Goal: Task Accomplishment & Management: Use online tool/utility

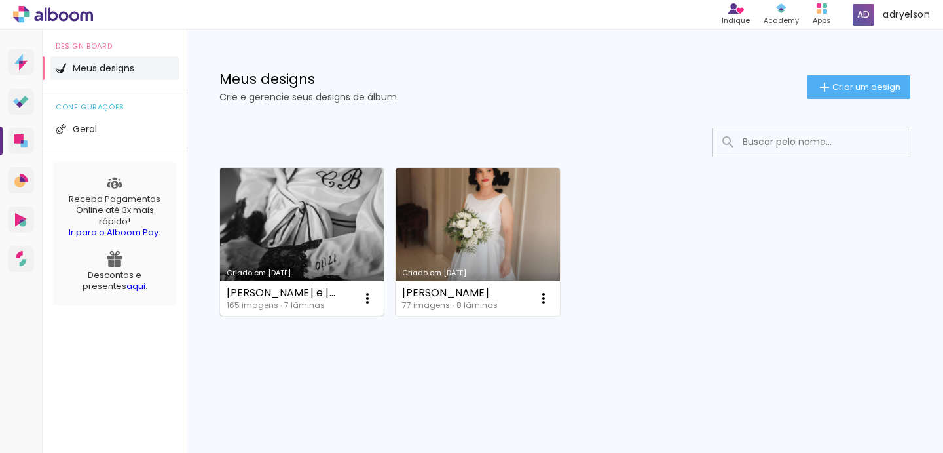
click at [326, 212] on link "Criado em [DATE]" at bounding box center [302, 242] width 164 height 148
click at [0, 0] on neon-animated-pages "Confirmar Cancelar" at bounding box center [0, 0] width 0 height 0
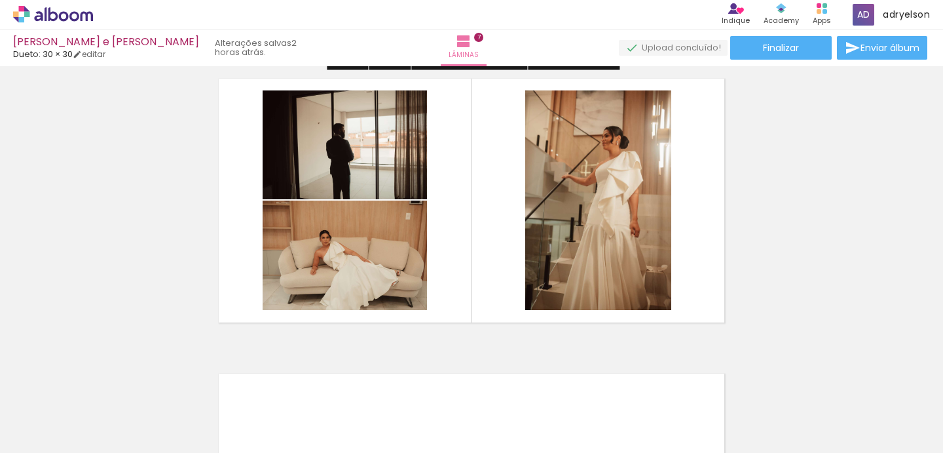
scroll to position [1795, 0]
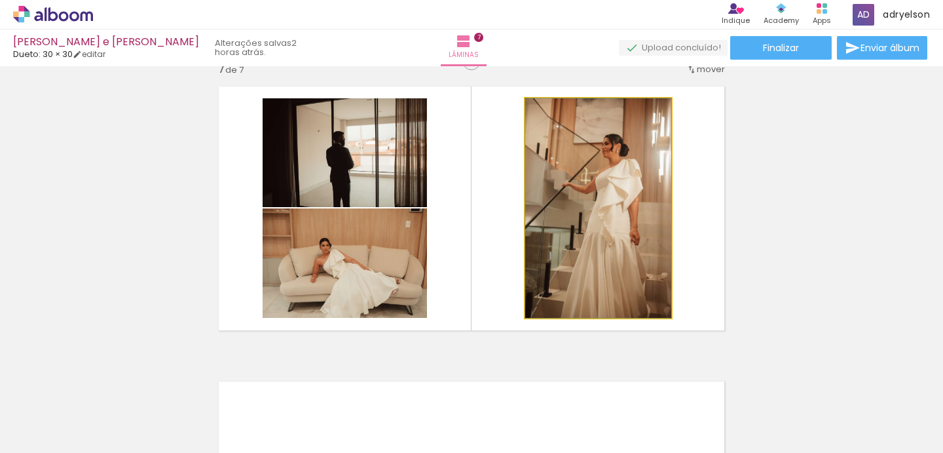
click at [618, 229] on quentale-photo at bounding box center [598, 207] width 146 height 219
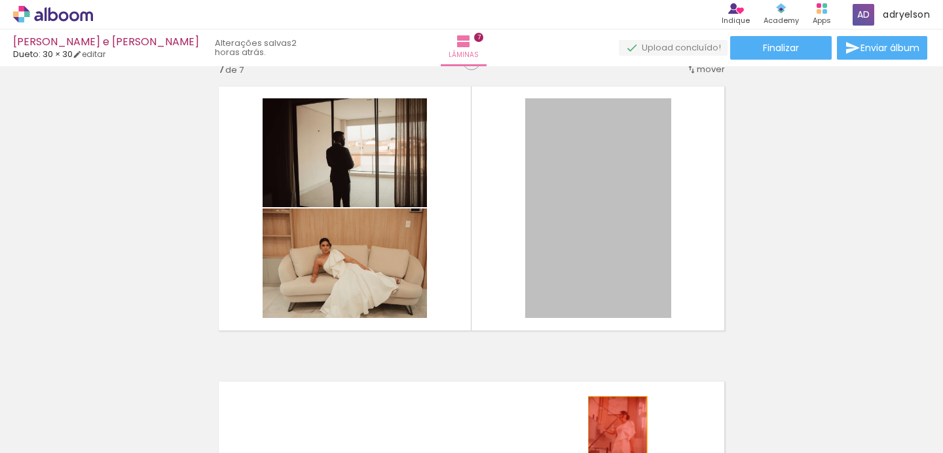
drag, startPoint x: 618, startPoint y: 229, endPoint x: 520, endPoint y: 244, distance: 98.8
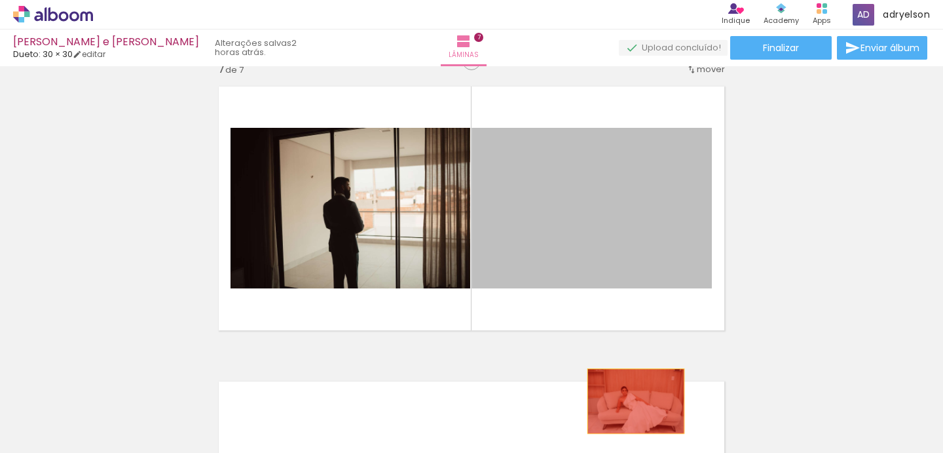
drag, startPoint x: 650, startPoint y: 207, endPoint x: 500, endPoint y: 442, distance: 278.9
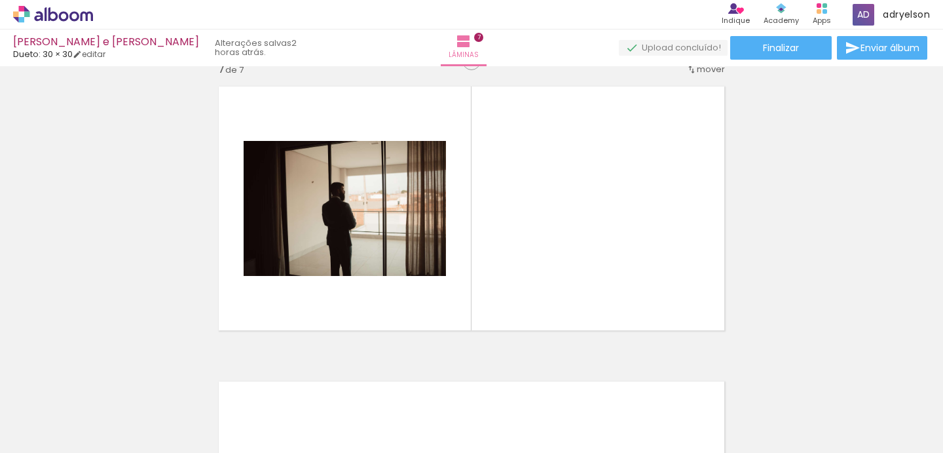
scroll to position [0, 854]
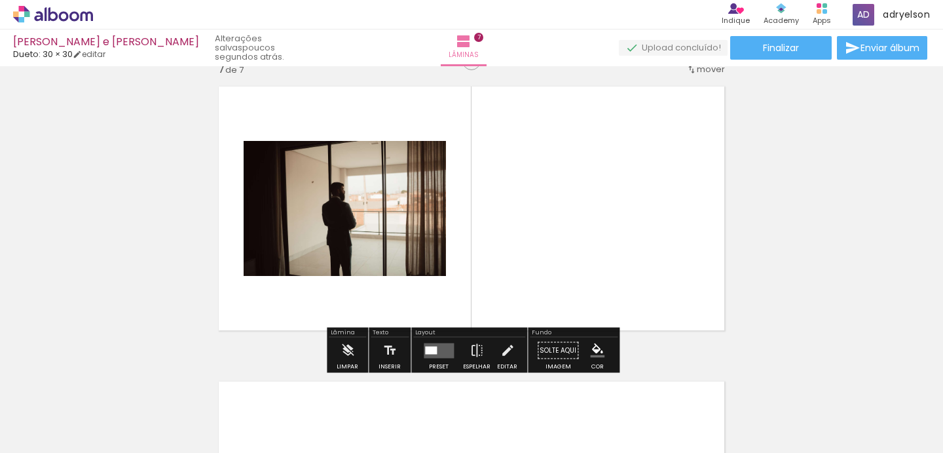
click at [574, 388] on iron-icon at bounding box center [569, 382] width 14 height 14
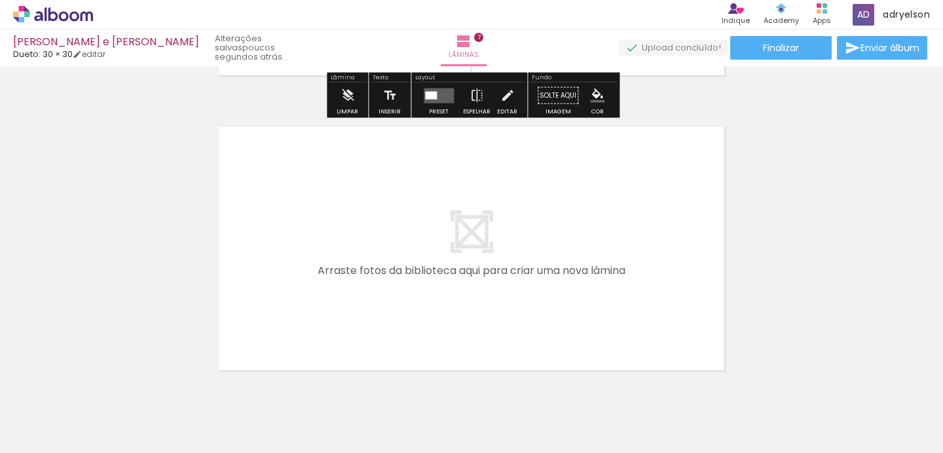
scroll to position [2054, 0]
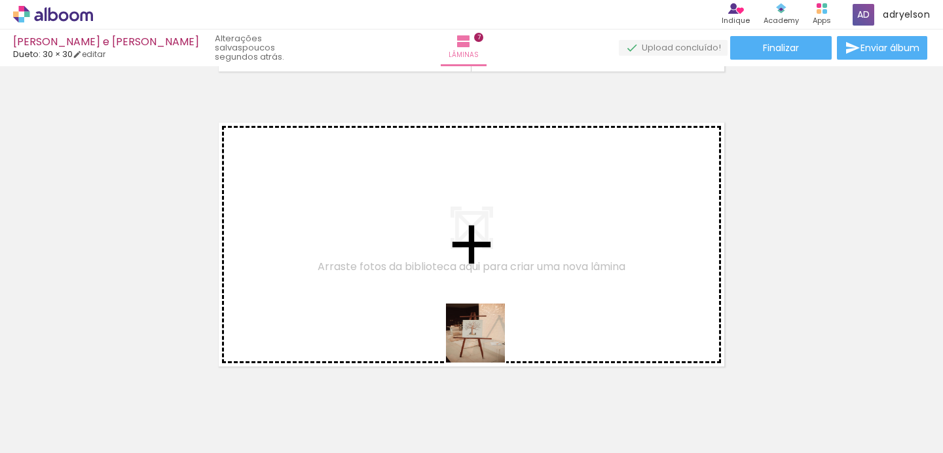
click at [419, 286] on quentale-workspace at bounding box center [471, 226] width 943 height 453
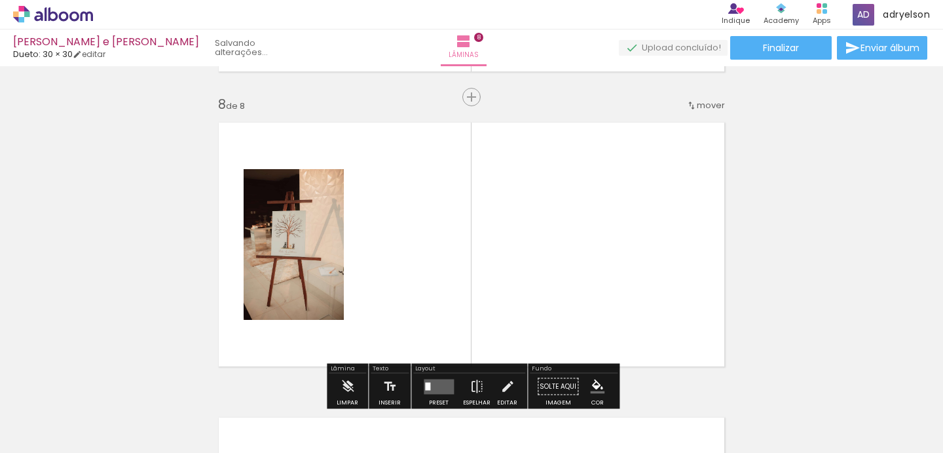
scroll to position [2080, 0]
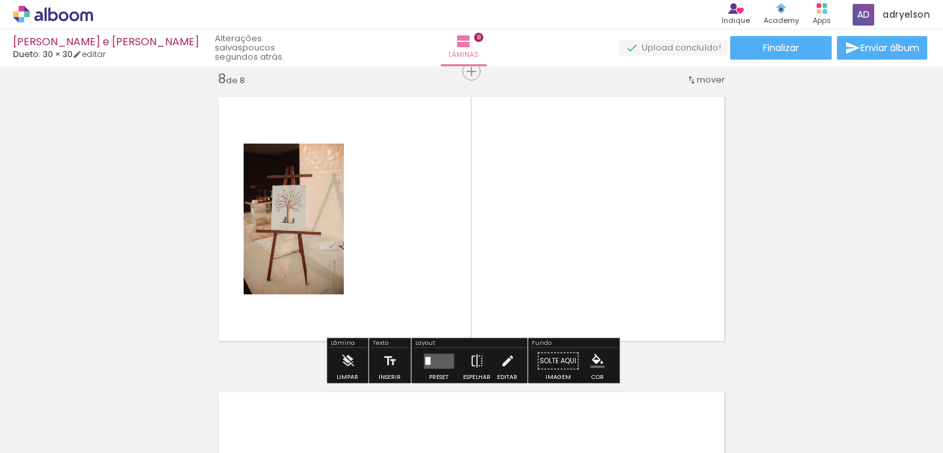
click at [462, 237] on quentale-workspace at bounding box center [471, 226] width 943 height 453
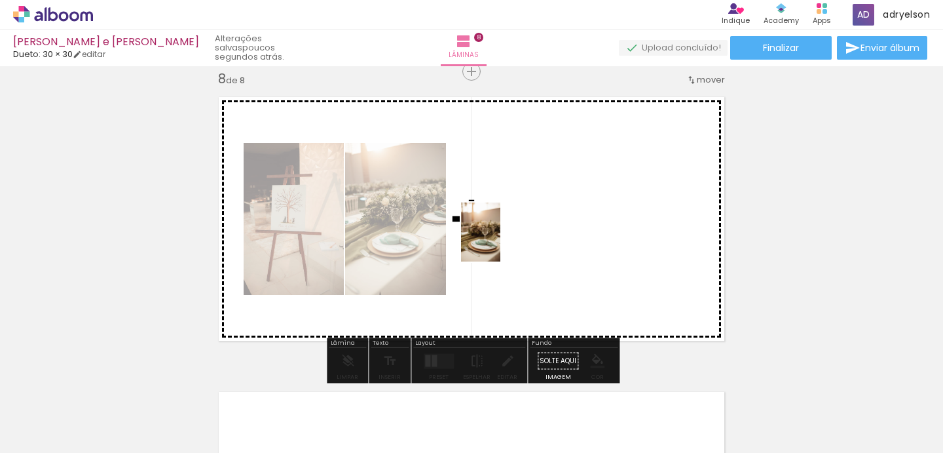
drag, startPoint x: 726, startPoint y: 427, endPoint x: 502, endPoint y: 242, distance: 290.4
click at [502, 242] on quentale-workspace at bounding box center [471, 226] width 943 height 453
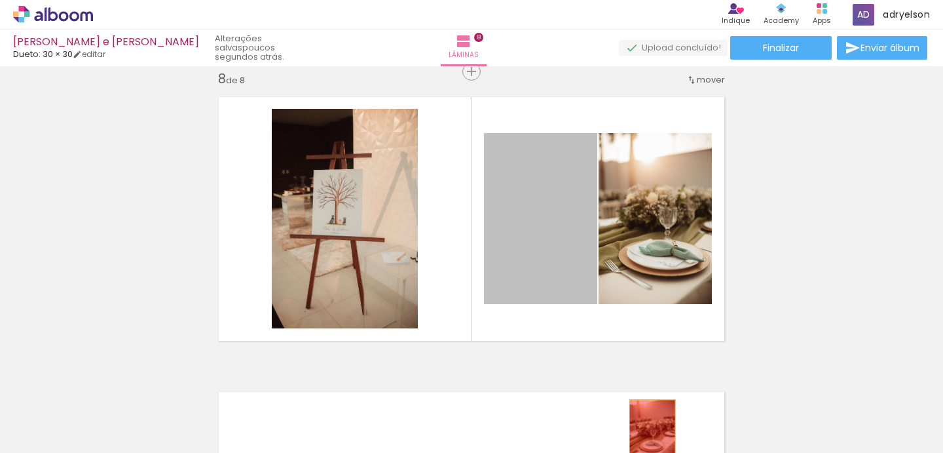
drag, startPoint x: 535, startPoint y: 252, endPoint x: 851, endPoint y: 433, distance: 364.7
click at [651, 431] on quentale-workspace at bounding box center [471, 226] width 943 height 453
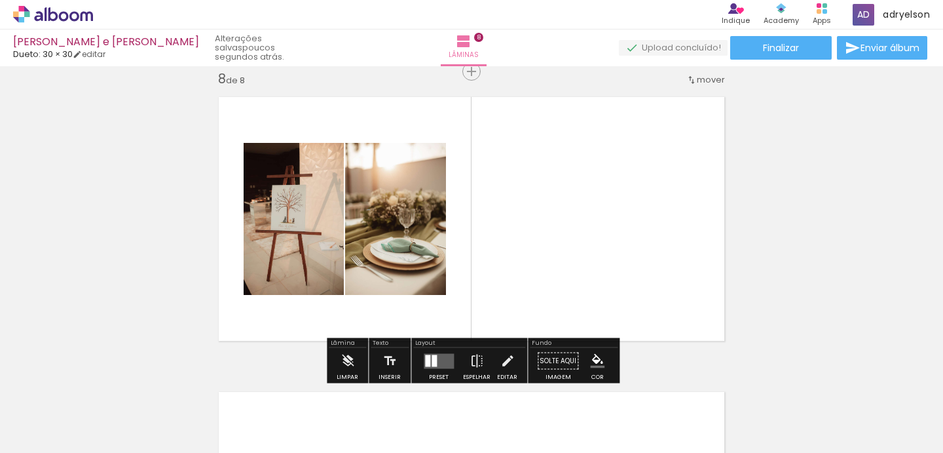
drag, startPoint x: 794, startPoint y: 426, endPoint x: 572, endPoint y: 210, distance: 309.4
click at [573, 210] on quentale-workspace at bounding box center [471, 226] width 943 height 453
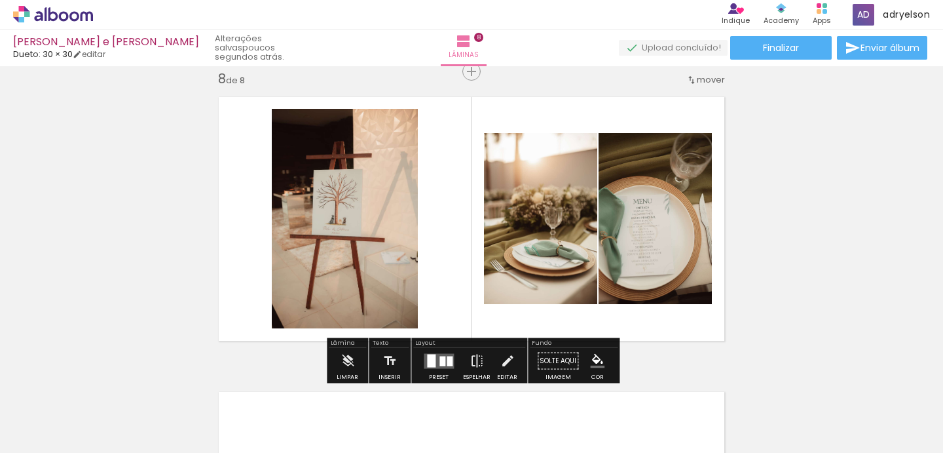
scroll to position [0, 1232]
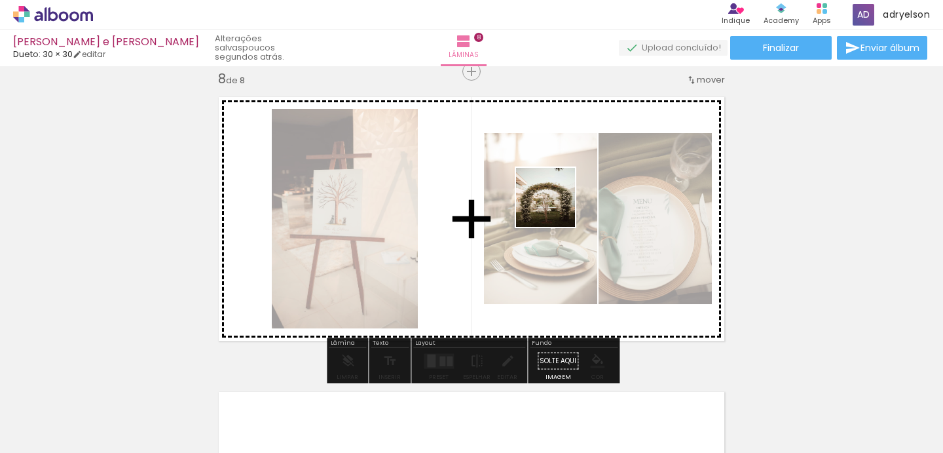
drag, startPoint x: 598, startPoint y: 426, endPoint x: 548, endPoint y: 182, distance: 248.8
click at [548, 182] on quentale-workspace at bounding box center [471, 226] width 943 height 453
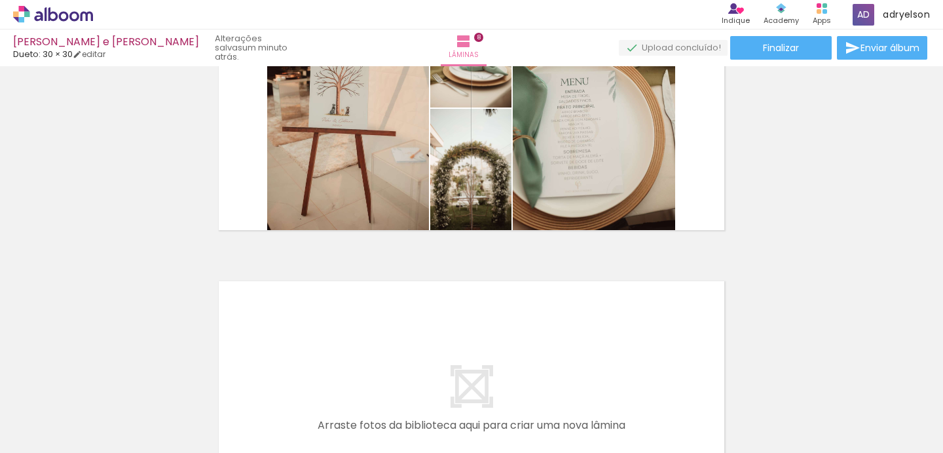
scroll to position [2298, 0]
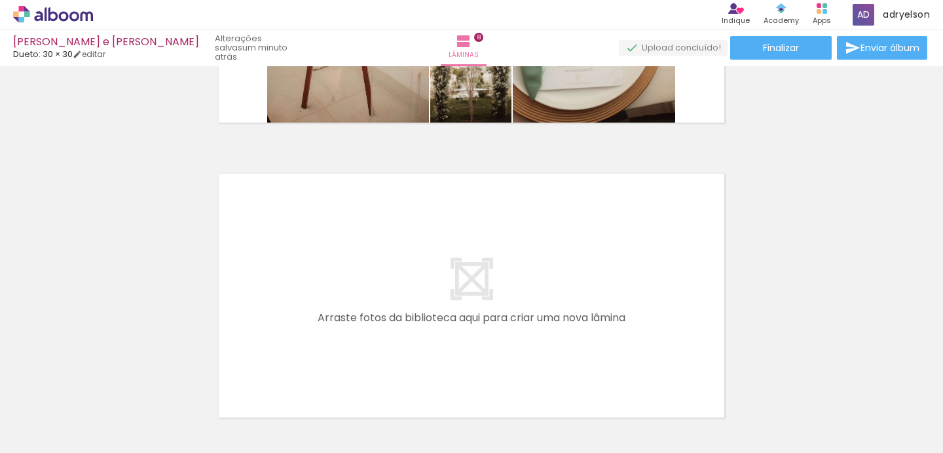
drag, startPoint x: 194, startPoint y: 426, endPoint x: 329, endPoint y: 375, distance: 144.7
click at [301, 265] on quentale-workspace at bounding box center [471, 226] width 943 height 453
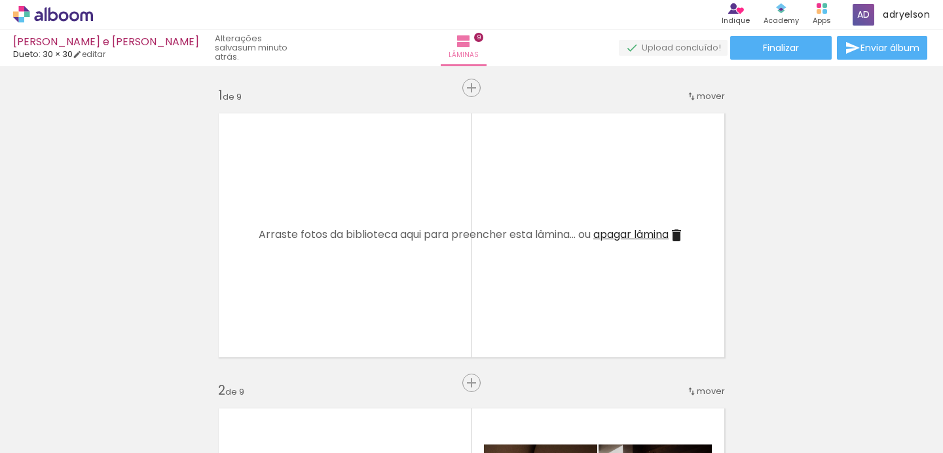
click at [479, 268] on quentale-workspace at bounding box center [471, 226] width 943 height 453
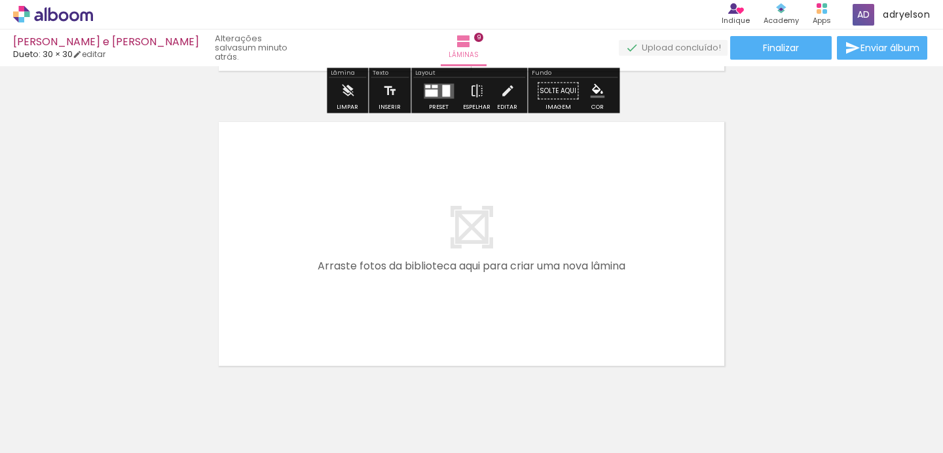
scroll to position [0, 1706]
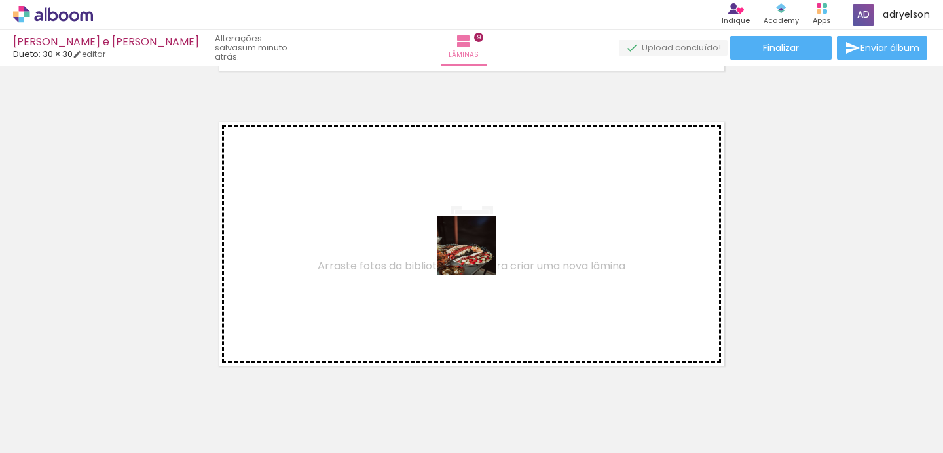
click at [455, 235] on quentale-workspace at bounding box center [471, 226] width 943 height 453
